Goal: Use online tool/utility: Use online tool/utility

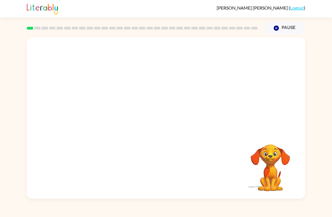
click at [280, 104] on div at bounding box center [166, 84] width 279 height 95
click at [166, 118] on icon "button" at bounding box center [166, 121] width 10 height 10
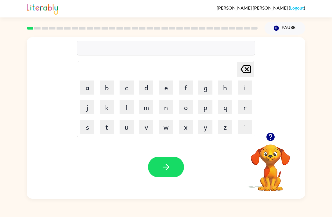
click at [271, 138] on icon "button" at bounding box center [270, 137] width 8 height 8
click at [92, 125] on button "s" at bounding box center [87, 127] width 14 height 14
click at [221, 88] on button "h" at bounding box center [225, 88] width 14 height 14
click at [189, 109] on button "o" at bounding box center [186, 107] width 14 height 14
click at [248, 73] on icon at bounding box center [246, 69] width 10 height 8
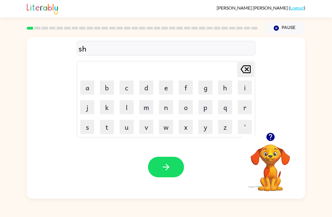
click at [130, 127] on button "u" at bounding box center [127, 127] width 14 height 14
click at [275, 137] on icon "button" at bounding box center [270, 137] width 8 height 8
click at [88, 127] on button "s" at bounding box center [87, 127] width 14 height 14
click at [224, 89] on button "h" at bounding box center [225, 88] width 14 height 14
click at [172, 172] on button "button" at bounding box center [166, 167] width 36 height 21
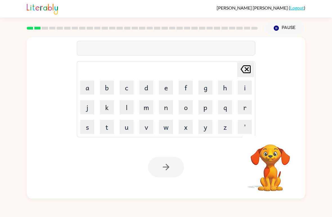
click at [84, 92] on button "a" at bounding box center [87, 88] width 14 height 14
click at [207, 107] on button "p" at bounding box center [206, 107] width 14 height 14
click at [167, 86] on button "e" at bounding box center [166, 88] width 14 height 14
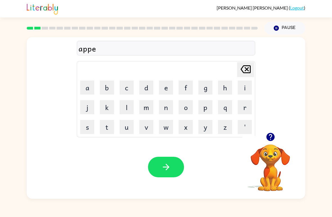
click at [90, 84] on button "a" at bounding box center [87, 88] width 14 height 14
click at [242, 106] on button "r" at bounding box center [245, 107] width 14 height 14
click at [166, 170] on icon "button" at bounding box center [166, 167] width 10 height 10
click at [275, 136] on icon "button" at bounding box center [271, 137] width 10 height 10
click at [242, 107] on button "r" at bounding box center [245, 107] width 14 height 14
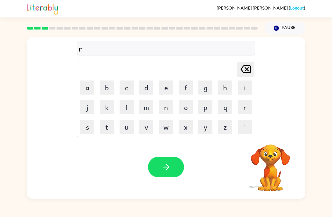
click at [166, 92] on button "e" at bounding box center [166, 88] width 14 height 14
click at [85, 90] on button "a" at bounding box center [87, 88] width 14 height 14
click at [128, 105] on button "l" at bounding box center [127, 107] width 14 height 14
click at [265, 136] on button "button" at bounding box center [271, 137] width 14 height 14
click at [244, 86] on button "i" at bounding box center [245, 88] width 14 height 14
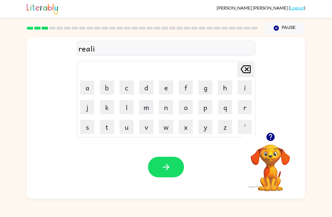
click at [109, 127] on button "t" at bounding box center [107, 127] width 14 height 14
click at [204, 125] on button "y" at bounding box center [206, 127] width 14 height 14
click at [160, 170] on button "button" at bounding box center [166, 167] width 36 height 21
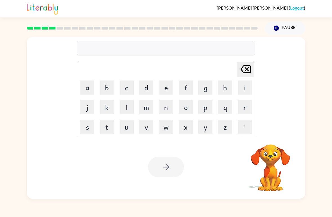
click at [167, 90] on button "e" at bounding box center [166, 88] width 14 height 14
click at [127, 105] on button "l" at bounding box center [127, 107] width 14 height 14
click at [241, 89] on button "i" at bounding box center [245, 88] width 14 height 14
click at [148, 105] on button "m" at bounding box center [146, 107] width 14 height 14
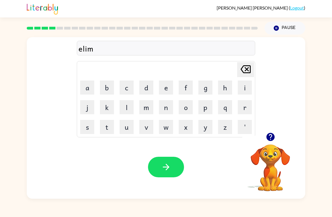
click at [166, 90] on button "e" at bounding box center [166, 88] width 14 height 14
click at [167, 106] on button "n" at bounding box center [166, 107] width 14 height 14
click at [164, 90] on button "e" at bounding box center [166, 88] width 14 height 14
click at [245, 71] on icon at bounding box center [246, 69] width 10 height 8
click at [90, 86] on button "a" at bounding box center [87, 88] width 14 height 14
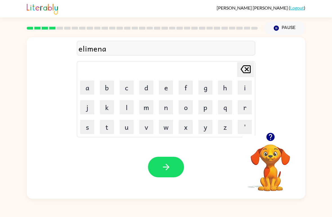
click at [109, 132] on button "t" at bounding box center [107, 127] width 14 height 14
click at [163, 94] on button "e" at bounding box center [166, 88] width 14 height 14
click at [155, 170] on button "button" at bounding box center [166, 167] width 36 height 21
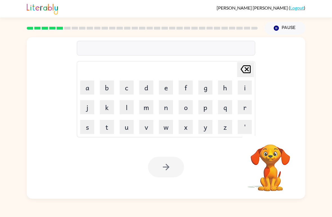
click at [146, 90] on button "d" at bounding box center [146, 88] width 14 height 14
click at [187, 105] on button "o" at bounding box center [186, 107] width 14 height 14
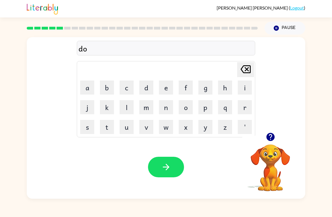
click at [126, 126] on button "u" at bounding box center [127, 127] width 14 height 14
click at [208, 106] on button "p" at bounding box center [206, 107] width 14 height 14
click at [126, 110] on button "l" at bounding box center [127, 107] width 14 height 14
click at [244, 91] on button "i" at bounding box center [245, 88] width 14 height 14
click at [123, 90] on button "c" at bounding box center [127, 88] width 14 height 14
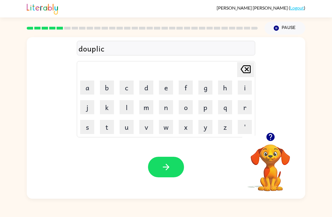
click at [90, 89] on button "a" at bounding box center [87, 88] width 14 height 14
click at [106, 124] on button "t" at bounding box center [107, 127] width 14 height 14
click at [161, 88] on button "e" at bounding box center [166, 88] width 14 height 14
click at [171, 165] on button "button" at bounding box center [166, 167] width 36 height 21
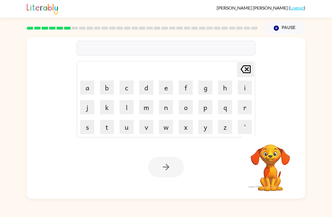
click at [145, 129] on button "v" at bounding box center [146, 127] width 14 height 14
click at [92, 90] on button "a" at bounding box center [87, 88] width 14 height 14
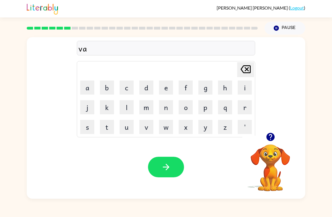
click at [130, 87] on button "c" at bounding box center [127, 88] width 14 height 14
click at [164, 88] on button "e" at bounding box center [166, 88] width 14 height 14
click at [241, 67] on icon "[PERSON_NAME] last character input" at bounding box center [246, 70] width 14 height 14
click at [88, 90] on button "a" at bounding box center [87, 88] width 14 height 14
click at [109, 126] on button "t" at bounding box center [107, 127] width 14 height 14
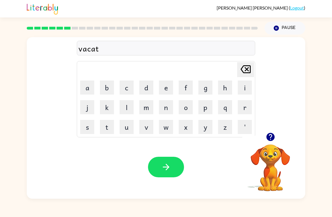
click at [240, 88] on button "i" at bounding box center [245, 88] width 14 height 14
click at [184, 110] on button "o" at bounding box center [186, 107] width 14 height 14
click at [166, 108] on button "n" at bounding box center [166, 107] width 14 height 14
click at [167, 168] on icon "button" at bounding box center [166, 167] width 6 height 6
click at [226, 110] on button "q" at bounding box center [225, 107] width 14 height 14
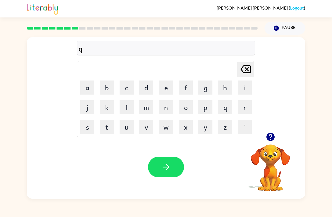
click at [82, 89] on button "a" at bounding box center [87, 88] width 14 height 14
click at [242, 111] on button "r" at bounding box center [245, 107] width 14 height 14
click at [241, 71] on icon "[PERSON_NAME] last character input" at bounding box center [246, 70] width 14 height 14
click at [243, 73] on icon "[PERSON_NAME] last character input" at bounding box center [246, 70] width 14 height 14
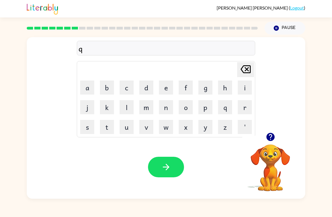
click at [242, 73] on icon "[PERSON_NAME] last character input" at bounding box center [246, 70] width 14 height 14
click at [206, 108] on button "p" at bounding box center [206, 107] width 14 height 14
click at [90, 89] on button "a" at bounding box center [87, 88] width 14 height 14
click at [242, 109] on button "r" at bounding box center [245, 107] width 14 height 14
click at [107, 125] on button "t" at bounding box center [107, 127] width 14 height 14
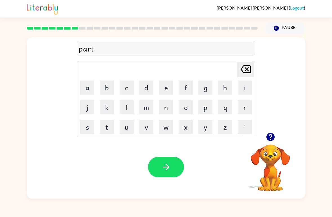
click at [127, 108] on button "l" at bounding box center [127, 107] width 14 height 14
click at [163, 89] on button "e" at bounding box center [166, 88] width 14 height 14
click at [159, 162] on button "button" at bounding box center [166, 167] width 36 height 21
click at [265, 141] on button "button" at bounding box center [271, 137] width 14 height 14
click at [245, 108] on button "r" at bounding box center [245, 107] width 14 height 14
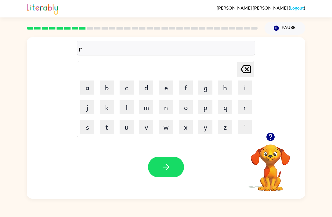
click at [87, 90] on button "a" at bounding box center [87, 88] width 14 height 14
click at [130, 89] on button "c" at bounding box center [127, 88] width 14 height 14
click at [90, 92] on button "a" at bounding box center [87, 88] width 14 height 14
click at [109, 126] on button "t" at bounding box center [107, 127] width 14 height 14
click at [162, 91] on button "e" at bounding box center [166, 88] width 14 height 14
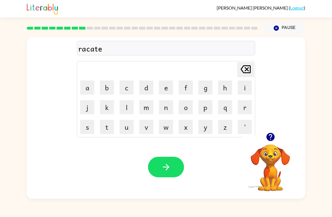
click at [244, 71] on icon "[PERSON_NAME] last character input" at bounding box center [246, 70] width 14 height 14
click at [127, 89] on button "c" at bounding box center [127, 88] width 14 height 14
click at [228, 90] on button "h" at bounding box center [225, 88] width 14 height 14
click at [161, 89] on button "e" at bounding box center [166, 88] width 14 height 14
click at [238, 112] on button "r" at bounding box center [245, 107] width 14 height 14
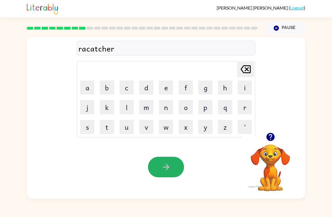
click at [168, 166] on icon "button" at bounding box center [166, 167] width 10 height 10
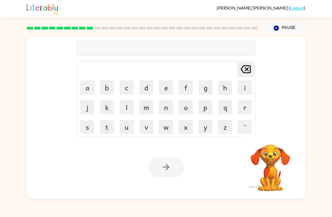
click at [210, 107] on button "p" at bounding box center [206, 107] width 14 height 14
click at [245, 108] on button "r" at bounding box center [245, 107] width 14 height 14
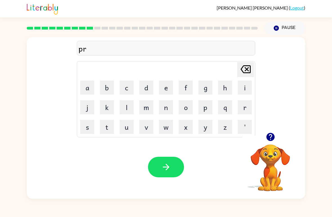
click at [165, 86] on button "e" at bounding box center [166, 88] width 14 height 14
click at [270, 133] on icon "button" at bounding box center [270, 137] width 8 height 8
click at [130, 90] on button "c" at bounding box center [127, 88] width 14 height 14
click at [91, 83] on button "a" at bounding box center [87, 88] width 14 height 14
click at [209, 109] on button "p" at bounding box center [206, 107] width 14 height 14
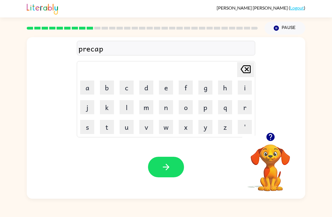
click at [89, 126] on button "s" at bounding box center [87, 127] width 14 height 14
click at [225, 88] on button "h" at bounding box center [225, 88] width 14 height 14
click at [182, 112] on button "o" at bounding box center [186, 107] width 14 height 14
click at [164, 104] on button "n" at bounding box center [166, 107] width 14 height 14
click at [175, 166] on button "button" at bounding box center [166, 167] width 36 height 21
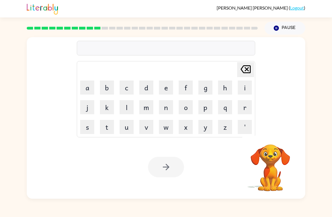
click at [210, 106] on button "p" at bounding box center [206, 107] width 14 height 14
click at [244, 108] on button "r" at bounding box center [245, 107] width 14 height 14
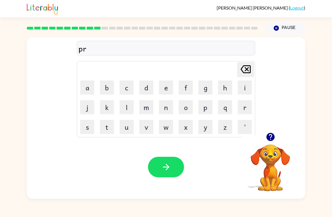
click at [164, 87] on button "e" at bounding box center [166, 88] width 14 height 14
click at [127, 89] on button "c" at bounding box center [127, 88] width 14 height 14
click at [188, 107] on button "o" at bounding box center [186, 107] width 14 height 14
click at [248, 72] on icon "[PERSON_NAME] last character input" at bounding box center [246, 70] width 14 height 14
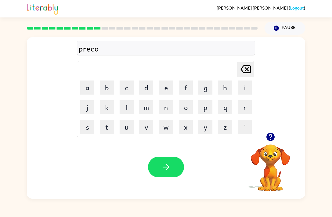
click at [133, 105] on button "l" at bounding box center [127, 107] width 14 height 14
click at [165, 88] on button "e" at bounding box center [166, 88] width 14 height 14
click at [165, 163] on icon "button" at bounding box center [166, 167] width 10 height 10
click at [271, 138] on icon "button" at bounding box center [271, 137] width 10 height 10
click at [271, 137] on icon "button" at bounding box center [270, 137] width 8 height 8
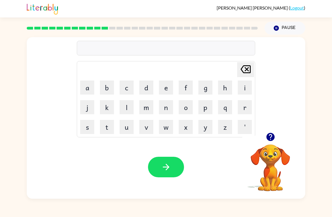
click at [270, 137] on icon "button" at bounding box center [270, 137] width 8 height 8
click at [146, 89] on button "d" at bounding box center [146, 88] width 14 height 14
click at [247, 70] on icon at bounding box center [246, 69] width 10 height 8
click at [128, 89] on button "c" at bounding box center [127, 88] width 14 height 14
click at [244, 110] on button "r" at bounding box center [245, 107] width 14 height 14
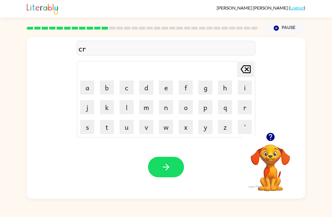
click at [164, 91] on button "e" at bounding box center [166, 88] width 14 height 14
click at [247, 74] on icon "[PERSON_NAME] last character input" at bounding box center [246, 70] width 14 height 14
click at [92, 91] on button "a" at bounding box center [87, 88] width 14 height 14
click at [148, 93] on button "d" at bounding box center [146, 88] width 14 height 14
click at [165, 89] on button "e" at bounding box center [166, 88] width 14 height 14
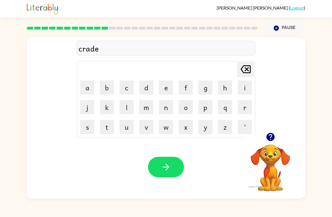
click at [160, 167] on button "button" at bounding box center [166, 167] width 36 height 21
click at [146, 87] on button "d" at bounding box center [146, 88] width 14 height 14
click at [169, 82] on button "e" at bounding box center [166, 88] width 14 height 14
click at [130, 92] on button "c" at bounding box center [127, 88] width 14 height 14
click at [108, 128] on button "t" at bounding box center [107, 127] width 14 height 14
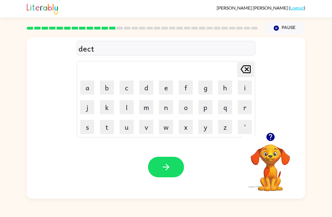
click at [168, 89] on button "e" at bounding box center [166, 88] width 14 height 14
click at [146, 87] on button "d" at bounding box center [146, 88] width 14 height 14
click at [165, 86] on button "e" at bounding box center [166, 88] width 14 height 14
click at [177, 165] on button "button" at bounding box center [166, 167] width 36 height 21
click at [209, 108] on button "p" at bounding box center [206, 107] width 14 height 14
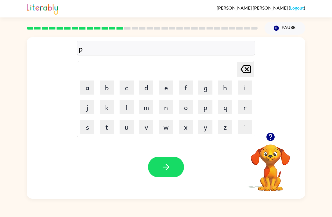
click at [89, 89] on button "a" at bounding box center [87, 88] width 14 height 14
click at [244, 70] on icon "[PERSON_NAME] last character input" at bounding box center [246, 70] width 14 height 14
click at [246, 84] on button "i" at bounding box center [245, 88] width 14 height 14
click at [146, 108] on button "m" at bounding box center [146, 107] width 14 height 14
click at [166, 88] on button "e" at bounding box center [166, 88] width 14 height 14
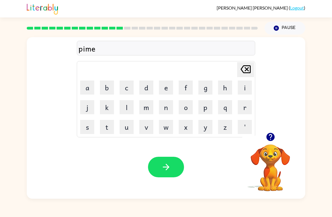
click at [167, 112] on button "n" at bounding box center [166, 107] width 14 height 14
click at [111, 130] on button "t" at bounding box center [107, 127] width 14 height 14
click at [165, 166] on icon "button" at bounding box center [166, 167] width 10 height 10
click at [146, 109] on button "m" at bounding box center [146, 107] width 14 height 14
click at [93, 84] on button "a" at bounding box center [87, 88] width 14 height 14
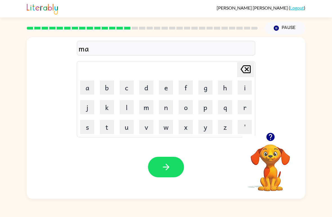
click at [201, 89] on button "g" at bounding box center [206, 88] width 14 height 14
click at [164, 88] on button "e" at bounding box center [166, 88] width 14 height 14
click at [244, 108] on button "r" at bounding box center [245, 107] width 14 height 14
click at [170, 171] on icon "button" at bounding box center [166, 167] width 10 height 10
click at [90, 130] on button "s" at bounding box center [87, 127] width 14 height 14
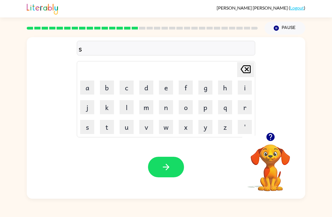
click at [203, 108] on button "p" at bounding box center [206, 107] width 14 height 14
click at [87, 90] on button "a" at bounding box center [87, 88] width 14 height 14
click at [246, 105] on button "r" at bounding box center [245, 107] width 14 height 14
click at [110, 105] on button "k" at bounding box center [107, 107] width 14 height 14
click at [166, 173] on button "button" at bounding box center [166, 167] width 36 height 21
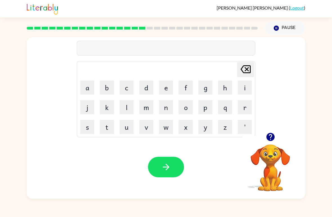
click at [267, 137] on icon "button" at bounding box center [270, 137] width 8 height 8
click at [205, 111] on button "p" at bounding box center [206, 107] width 14 height 14
click at [87, 91] on button "a" at bounding box center [87, 88] width 14 height 14
click at [165, 130] on button "w" at bounding box center [166, 127] width 14 height 14
click at [165, 168] on icon "button" at bounding box center [166, 167] width 10 height 10
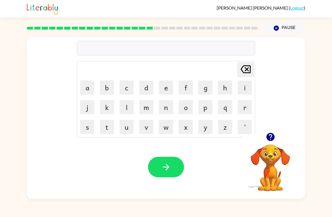
click at [91, 130] on button "s" at bounding box center [87, 127] width 14 height 14
click at [208, 107] on button "p" at bounding box center [206, 107] width 14 height 14
click at [241, 92] on button "i" at bounding box center [245, 88] width 14 height 14
click at [165, 109] on button "n" at bounding box center [166, 107] width 14 height 14
click at [239, 90] on button "i" at bounding box center [245, 88] width 14 height 14
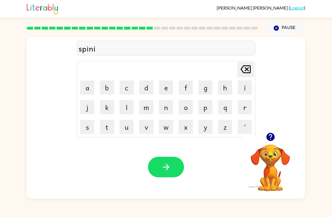
click at [170, 109] on button "n" at bounding box center [166, 107] width 14 height 14
click at [223, 106] on button "q" at bounding box center [225, 107] width 14 height 14
click at [244, 72] on icon "[PERSON_NAME] last character input" at bounding box center [246, 70] width 14 height 14
click at [205, 85] on button "g" at bounding box center [206, 88] width 14 height 14
click at [168, 164] on icon "button" at bounding box center [166, 167] width 10 height 10
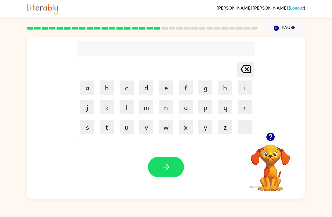
click at [271, 141] on icon "button" at bounding box center [270, 137] width 8 height 8
click at [129, 93] on button "c" at bounding box center [127, 88] width 14 height 14
click at [244, 105] on button "r" at bounding box center [245, 107] width 14 height 14
click at [188, 110] on button "o" at bounding box center [186, 107] width 14 height 14
click at [201, 112] on button "p" at bounding box center [206, 107] width 14 height 14
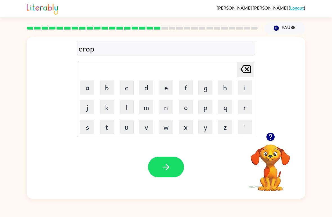
click at [170, 89] on button "e" at bounding box center [166, 88] width 14 height 14
click at [88, 92] on button "a" at bounding box center [87, 88] width 14 height 14
click at [78, 126] on td "s" at bounding box center [87, 126] width 19 height 19
click at [88, 126] on button "s" at bounding box center [87, 127] width 14 height 14
click at [152, 167] on button "button" at bounding box center [166, 167] width 36 height 21
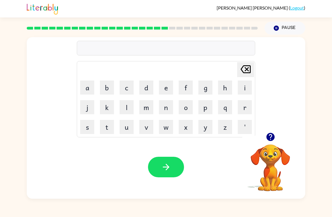
click at [267, 139] on icon "button" at bounding box center [271, 137] width 10 height 10
click at [243, 91] on button "i" at bounding box center [245, 88] width 14 height 14
click at [163, 112] on button "n" at bounding box center [166, 107] width 14 height 14
click at [205, 107] on button "p" at bounding box center [206, 107] width 14 height 14
click at [244, 105] on button "r" at bounding box center [245, 107] width 14 height 14
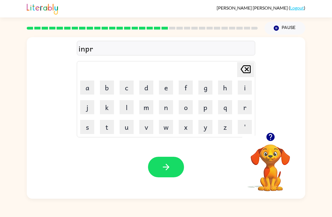
click at [164, 87] on button "e" at bounding box center [166, 88] width 14 height 14
click at [146, 90] on button "d" at bounding box center [146, 88] width 14 height 14
click at [159, 89] on button "e" at bounding box center [166, 88] width 14 height 14
click at [90, 87] on button "a" at bounding box center [87, 88] width 14 height 14
click at [110, 89] on button "b" at bounding box center [107, 88] width 14 height 14
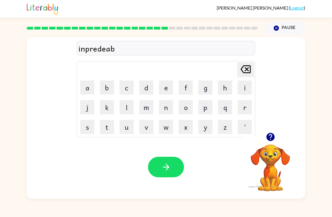
click at [128, 108] on button "l" at bounding box center [127, 107] width 14 height 14
click at [158, 89] on td "e" at bounding box center [166, 87] width 19 height 19
click at [168, 89] on button "e" at bounding box center [166, 88] width 14 height 14
click at [164, 164] on icon "button" at bounding box center [166, 167] width 10 height 10
click at [129, 105] on button "l" at bounding box center [127, 107] width 14 height 14
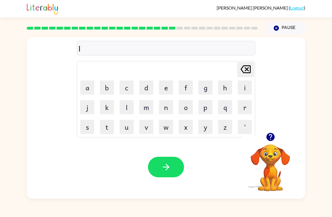
click at [167, 89] on button "e" at bounding box center [166, 88] width 14 height 14
click at [94, 90] on button "a" at bounding box center [87, 88] width 14 height 14
click at [92, 128] on button "s" at bounding box center [87, 127] width 14 height 14
click at [170, 92] on button "e" at bounding box center [166, 88] width 14 height 14
click at [168, 109] on button "n" at bounding box center [166, 107] width 14 height 14
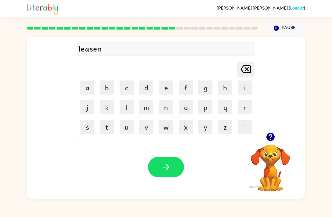
click at [165, 168] on icon "button" at bounding box center [166, 167] width 10 height 10
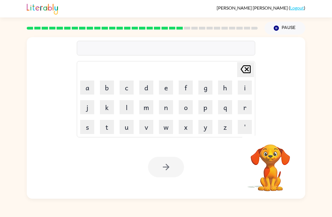
click at [162, 110] on button "n" at bounding box center [166, 107] width 14 height 14
click at [182, 111] on button "o" at bounding box center [186, 107] width 14 height 14
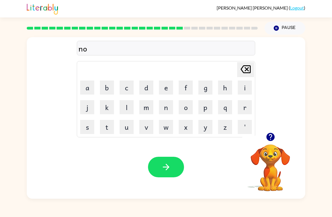
click at [145, 110] on button "m" at bounding box center [146, 107] width 14 height 14
click at [243, 90] on button "i" at bounding box center [245, 88] width 14 height 14
click at [163, 110] on button "n" at bounding box center [166, 107] width 14 height 14
click at [88, 86] on button "a" at bounding box center [87, 88] width 14 height 14
click at [140, 90] on button "d" at bounding box center [146, 88] width 14 height 14
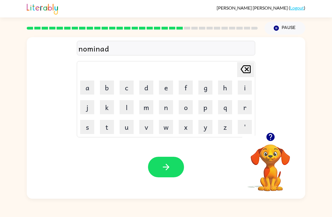
click at [164, 90] on button "e" at bounding box center [166, 88] width 14 height 14
click at [156, 157] on button "button" at bounding box center [166, 167] width 36 height 21
click at [87, 132] on button "s" at bounding box center [87, 127] width 14 height 14
click at [186, 106] on button "o" at bounding box center [186, 107] width 14 height 14
click at [88, 129] on button "s" at bounding box center [87, 127] width 14 height 14
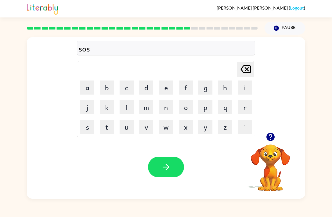
click at [110, 127] on button "t" at bounding box center [107, 127] width 14 height 14
click at [166, 89] on button "e" at bounding box center [166, 88] width 14 height 14
click at [88, 85] on button "a" at bounding box center [87, 88] width 14 height 14
click at [172, 107] on button "n" at bounding box center [166, 107] width 14 height 14
click at [167, 164] on icon "button" at bounding box center [166, 167] width 10 height 10
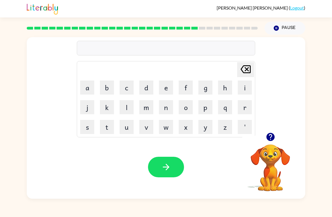
click at [169, 124] on button "w" at bounding box center [166, 127] width 14 height 14
click at [226, 91] on button "h" at bounding box center [225, 88] width 14 height 14
click at [186, 110] on button "o" at bounding box center [186, 107] width 14 height 14
click at [167, 89] on button "e" at bounding box center [166, 88] width 14 height 14
click at [246, 73] on icon at bounding box center [246, 69] width 10 height 8
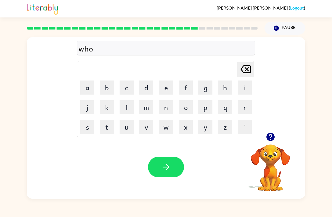
click at [247, 112] on button "r" at bounding box center [245, 107] width 14 height 14
click at [148, 88] on button "d" at bounding box center [146, 88] width 14 height 14
click at [244, 69] on icon "[PERSON_NAME] last character input" at bounding box center [246, 70] width 14 height 14
click at [165, 92] on button "e" at bounding box center [166, 88] width 14 height 14
click at [83, 86] on button "a" at bounding box center [87, 88] width 14 height 14
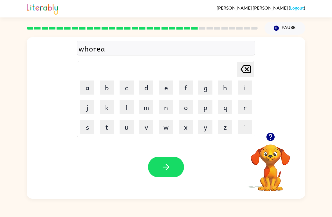
click at [167, 170] on icon "button" at bounding box center [166, 167] width 6 height 6
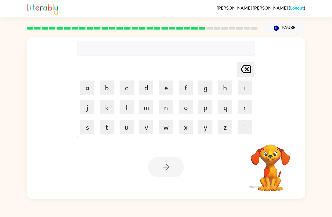
click at [243, 111] on button "r" at bounding box center [245, 107] width 14 height 14
click at [244, 87] on button "i" at bounding box center [245, 88] width 14 height 14
click at [128, 105] on button "l" at bounding box center [127, 107] width 14 height 14
click at [88, 88] on button "a" at bounding box center [87, 88] width 14 height 14
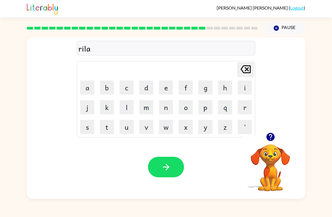
click at [107, 128] on button "t" at bounding box center [107, 127] width 14 height 14
click at [168, 87] on button "e" at bounding box center [166, 88] width 14 height 14
click at [177, 168] on button "button" at bounding box center [166, 167] width 36 height 21
click at [106, 107] on button "k" at bounding box center [107, 107] width 14 height 14
click at [242, 87] on button "i" at bounding box center [245, 88] width 14 height 14
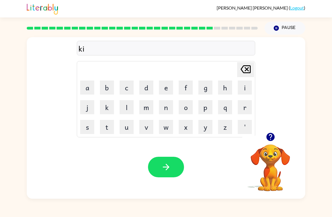
click at [110, 120] on button "t" at bounding box center [107, 127] width 14 height 14
click at [165, 86] on button "e" at bounding box center [166, 88] width 14 height 14
click at [163, 112] on button "n" at bounding box center [166, 107] width 14 height 14
click at [161, 176] on button "button" at bounding box center [166, 167] width 36 height 21
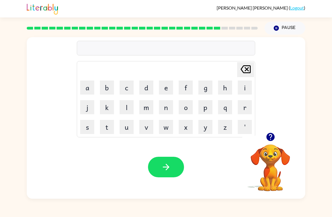
click at [270, 138] on icon "button" at bounding box center [270, 137] width 8 height 8
click at [91, 88] on button "a" at bounding box center [87, 88] width 14 height 14
click at [247, 71] on icon "[PERSON_NAME] last character input" at bounding box center [246, 70] width 14 height 14
click at [205, 108] on button "p" at bounding box center [206, 107] width 14 height 14
click at [90, 90] on button "a" at bounding box center [87, 88] width 14 height 14
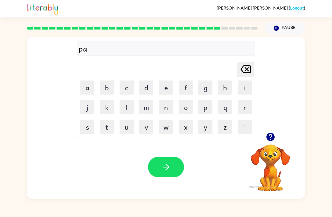
click at [238, 72] on button "[PERSON_NAME] last character input" at bounding box center [245, 69] width 17 height 15
click at [94, 85] on button "a" at bounding box center [87, 88] width 14 height 14
click at [209, 110] on button "p" at bounding box center [206, 107] width 14 height 14
click at [274, 136] on icon "button" at bounding box center [270, 137] width 8 height 8
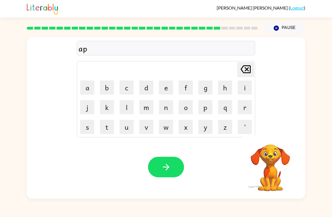
click at [91, 86] on button "a" at bounding box center [87, 88] width 14 height 14
click at [245, 108] on button "r" at bounding box center [245, 107] width 14 height 14
click at [149, 111] on button "m" at bounding box center [146, 107] width 14 height 14
click at [163, 89] on button "e" at bounding box center [166, 88] width 14 height 14
click at [161, 103] on button "n" at bounding box center [166, 107] width 14 height 14
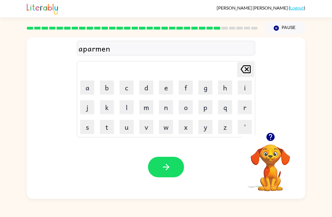
click at [108, 125] on button "t" at bounding box center [107, 127] width 14 height 14
click at [165, 164] on icon "button" at bounding box center [166, 167] width 10 height 10
click at [291, 139] on div at bounding box center [270, 137] width 56 height 14
click at [275, 140] on icon "button" at bounding box center [271, 137] width 10 height 10
click at [277, 140] on button "button" at bounding box center [271, 137] width 14 height 14
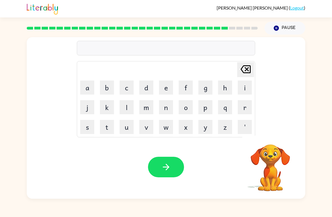
click at [90, 124] on button "s" at bounding box center [87, 127] width 14 height 14
click at [130, 109] on button "l" at bounding box center [127, 107] width 14 height 14
click at [247, 86] on button "i" at bounding box center [245, 88] width 14 height 14
click at [107, 127] on button "t" at bounding box center [107, 127] width 14 height 14
click at [163, 93] on button "e" at bounding box center [166, 88] width 14 height 14
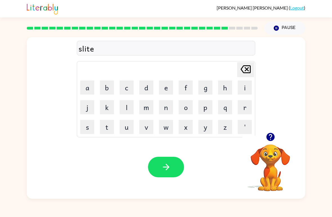
click at [166, 174] on button "button" at bounding box center [166, 167] width 36 height 21
click at [129, 124] on button "u" at bounding box center [127, 127] width 14 height 14
click at [169, 105] on button "n" at bounding box center [166, 107] width 14 height 14
click at [244, 87] on button "i" at bounding box center [245, 88] width 14 height 14
click at [148, 128] on button "v" at bounding box center [146, 127] width 14 height 14
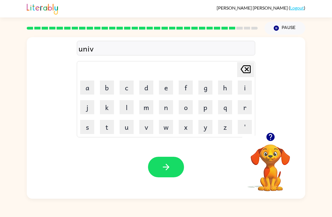
click at [165, 88] on button "e" at bounding box center [166, 88] width 14 height 14
click at [242, 108] on button "r" at bounding box center [245, 107] width 14 height 14
click at [84, 128] on button "s" at bounding box center [87, 127] width 14 height 14
click at [88, 84] on button "a" at bounding box center [87, 88] width 14 height 14
click at [129, 108] on button "l" at bounding box center [127, 107] width 14 height 14
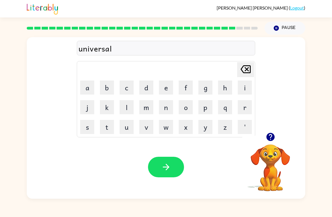
click at [165, 169] on icon "button" at bounding box center [166, 167] width 10 height 10
click at [86, 126] on button "s" at bounding box center [87, 127] width 14 height 14
click at [238, 92] on button "i" at bounding box center [245, 88] width 14 height 14
click at [130, 107] on button "l" at bounding box center [127, 107] width 14 height 14
click at [144, 126] on button "v" at bounding box center [146, 127] width 14 height 14
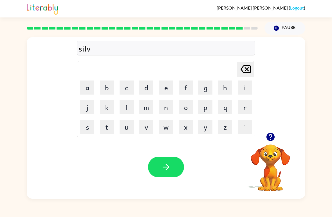
click at [166, 90] on button "e" at bounding box center [166, 88] width 14 height 14
click at [246, 108] on button "r" at bounding box center [245, 107] width 14 height 14
click at [277, 139] on button "button" at bounding box center [271, 137] width 14 height 14
click at [126, 122] on button "u" at bounding box center [127, 127] width 14 height 14
click at [245, 70] on icon "[PERSON_NAME] last character input" at bounding box center [246, 70] width 14 height 14
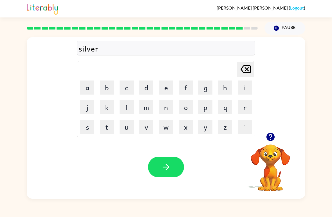
click at [168, 126] on button "w" at bounding box center [166, 127] width 14 height 14
click at [163, 93] on button "e" at bounding box center [166, 88] width 14 height 14
click at [243, 108] on button "r" at bounding box center [245, 107] width 14 height 14
click at [173, 158] on button "button" at bounding box center [166, 167] width 36 height 21
click at [89, 90] on button "a" at bounding box center [87, 88] width 14 height 14
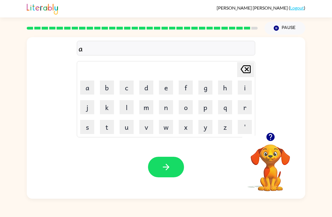
click at [165, 109] on button "n" at bounding box center [166, 107] width 14 height 14
click at [127, 88] on button "c" at bounding box center [127, 88] width 14 height 14
click at [88, 93] on button "a" at bounding box center [87, 88] width 14 height 14
click at [125, 123] on button "u" at bounding box center [127, 127] width 14 height 14
click at [168, 108] on button "n" at bounding box center [166, 107] width 14 height 14
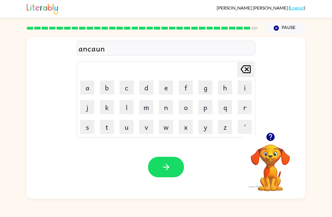
click at [168, 90] on button "e" at bounding box center [166, 88] width 14 height 14
click at [144, 88] on button "d" at bounding box center [146, 88] width 14 height 14
click at [170, 172] on button "button" at bounding box center [166, 167] width 36 height 21
